Goal: Transaction & Acquisition: Purchase product/service

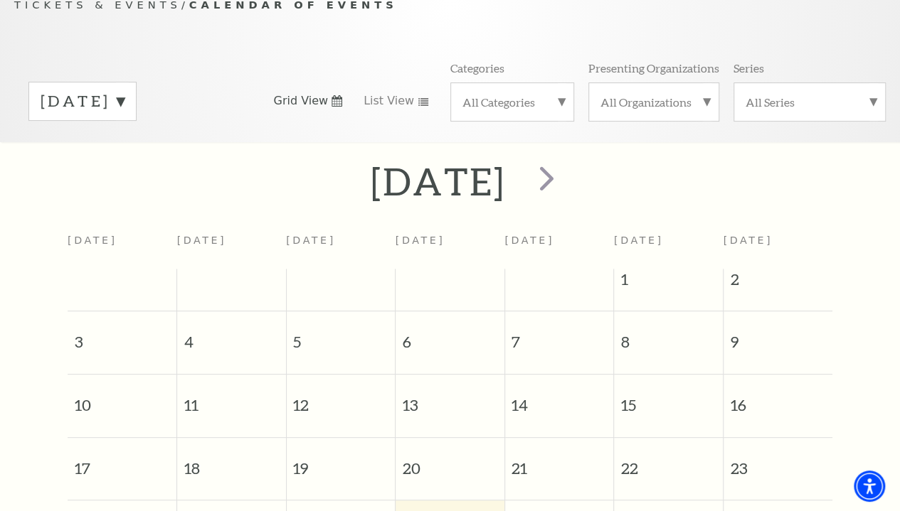
scroll to position [125, 0]
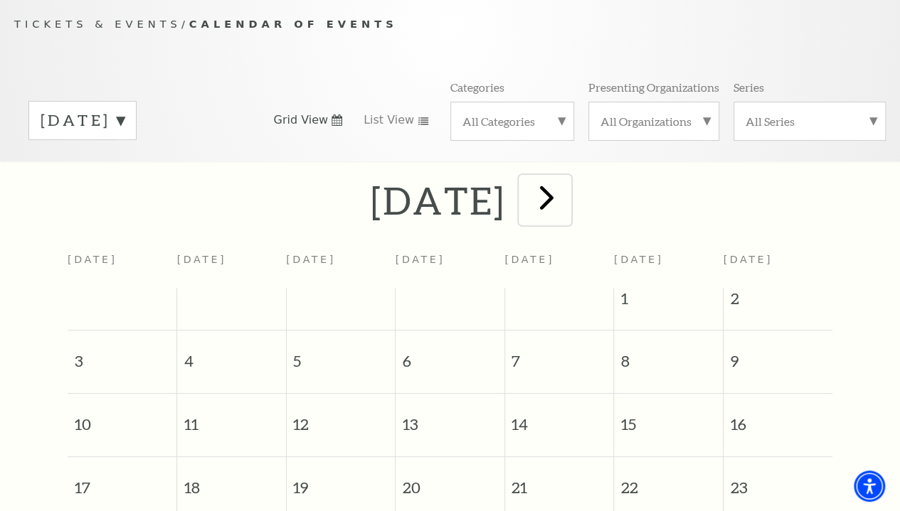
click at [567, 201] on span "next" at bounding box center [546, 197] width 41 height 41
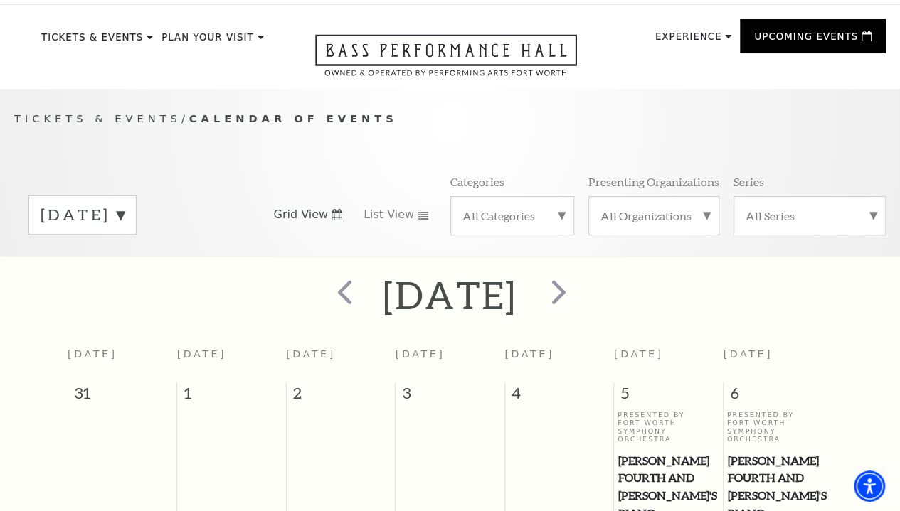
scroll to position [0, 0]
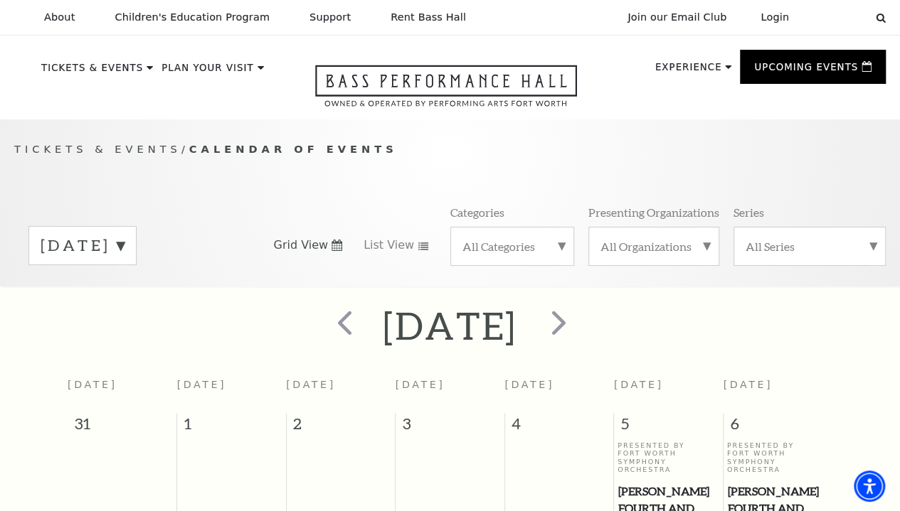
click at [559, 254] on label "All Categories" at bounding box center [512, 246] width 100 height 15
click at [495, 321] on label "Concert" at bounding box center [512, 316] width 100 height 23
click at [124, 252] on label "[DATE]" at bounding box center [83, 246] width 84 height 22
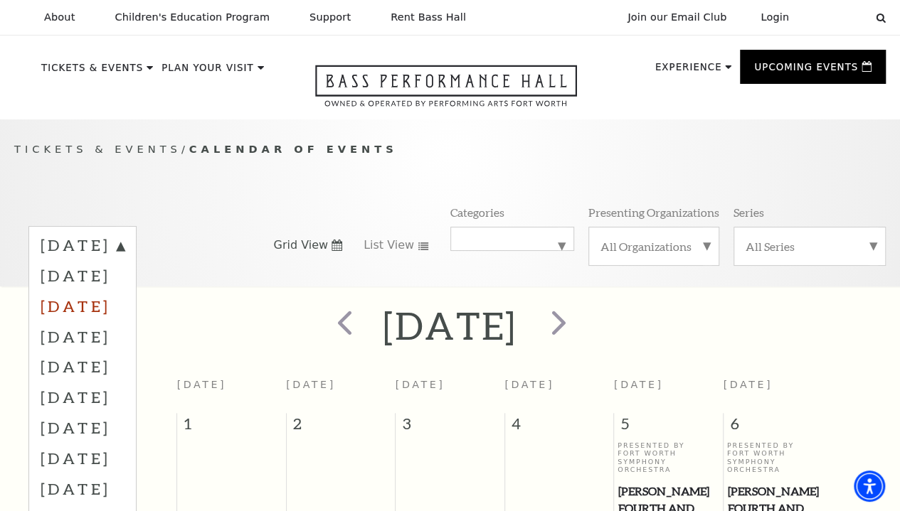
click at [117, 309] on label "[DATE]" at bounding box center [83, 306] width 84 height 31
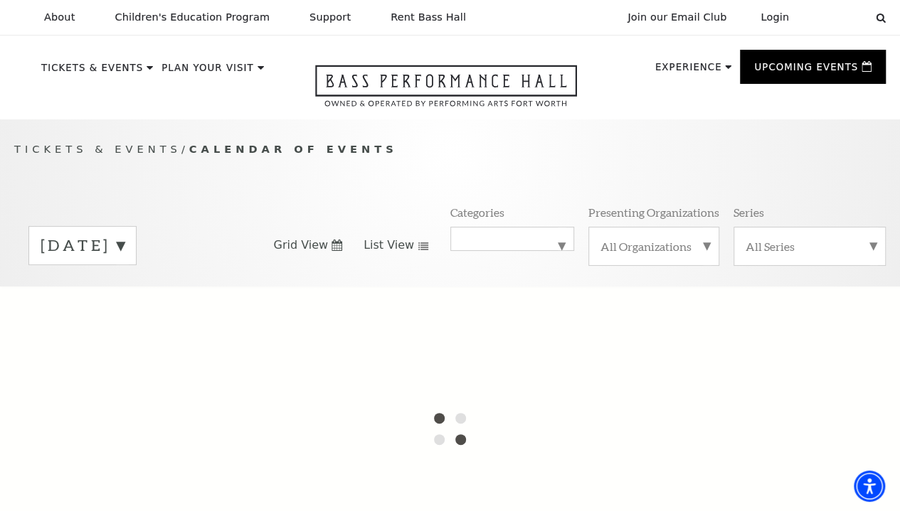
click at [418, 250] on use at bounding box center [423, 247] width 10 height 8
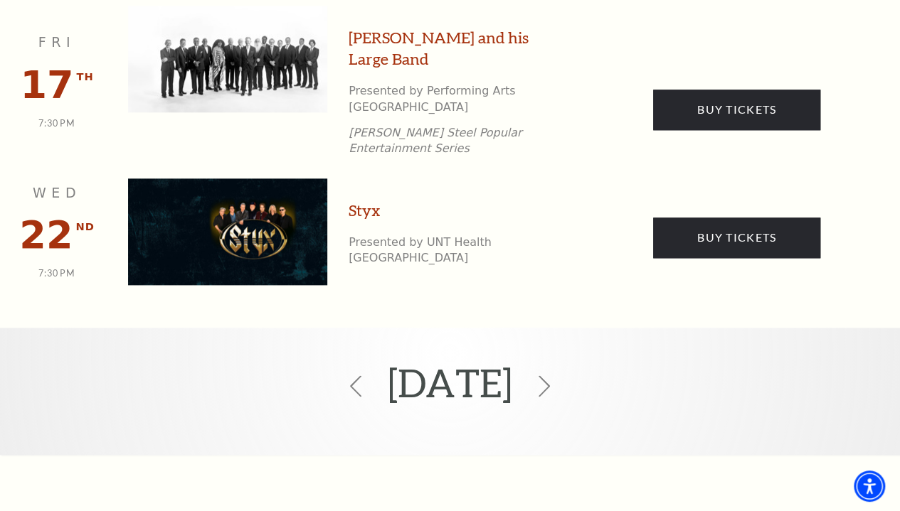
scroll to position [679, 0]
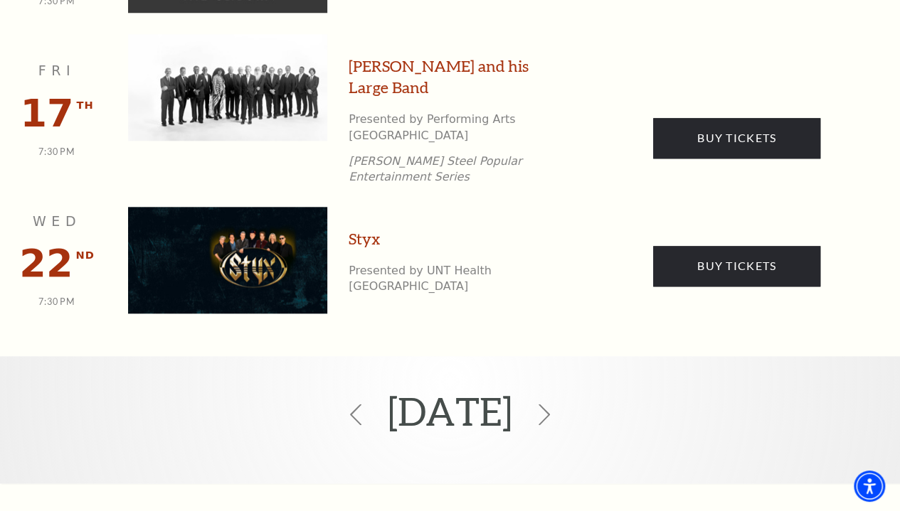
click at [266, 227] on img at bounding box center [227, 260] width 199 height 107
click at [439, 241] on div "Styx Presented by UNT Health [GEOGRAPHIC_DATA]" at bounding box center [457, 270] width 218 height 85
click at [364, 228] on link "Styx" at bounding box center [364, 239] width 32 height 22
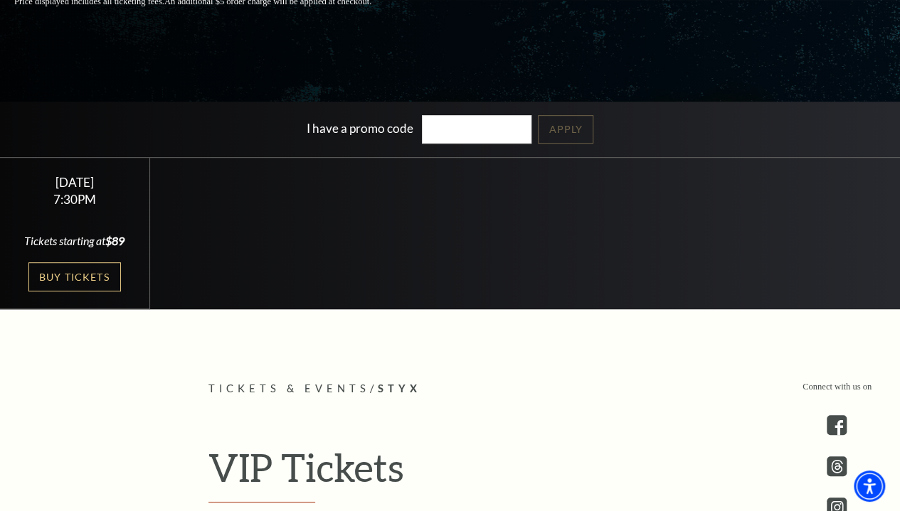
scroll to position [265, 0]
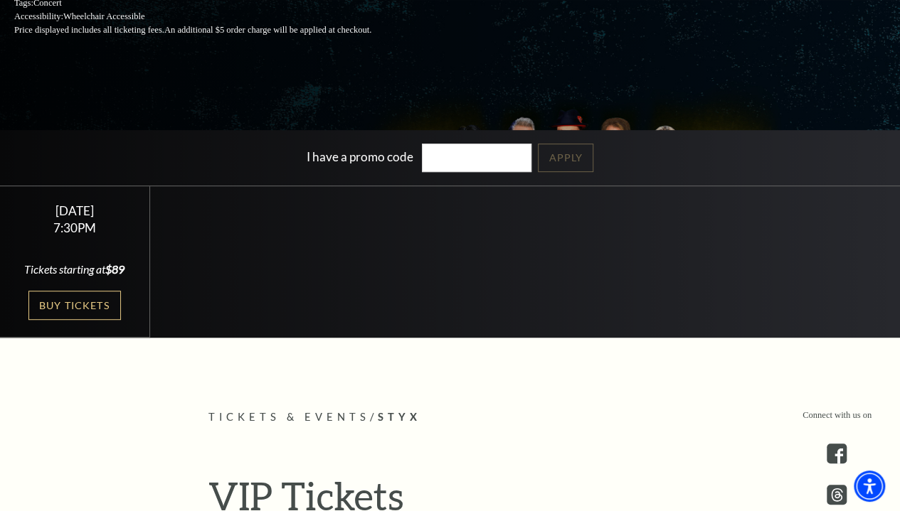
drag, startPoint x: 904, startPoint y: 6, endPoint x: 607, endPoint y: 416, distance: 506.3
